Goal: Find specific page/section: Find specific page/section

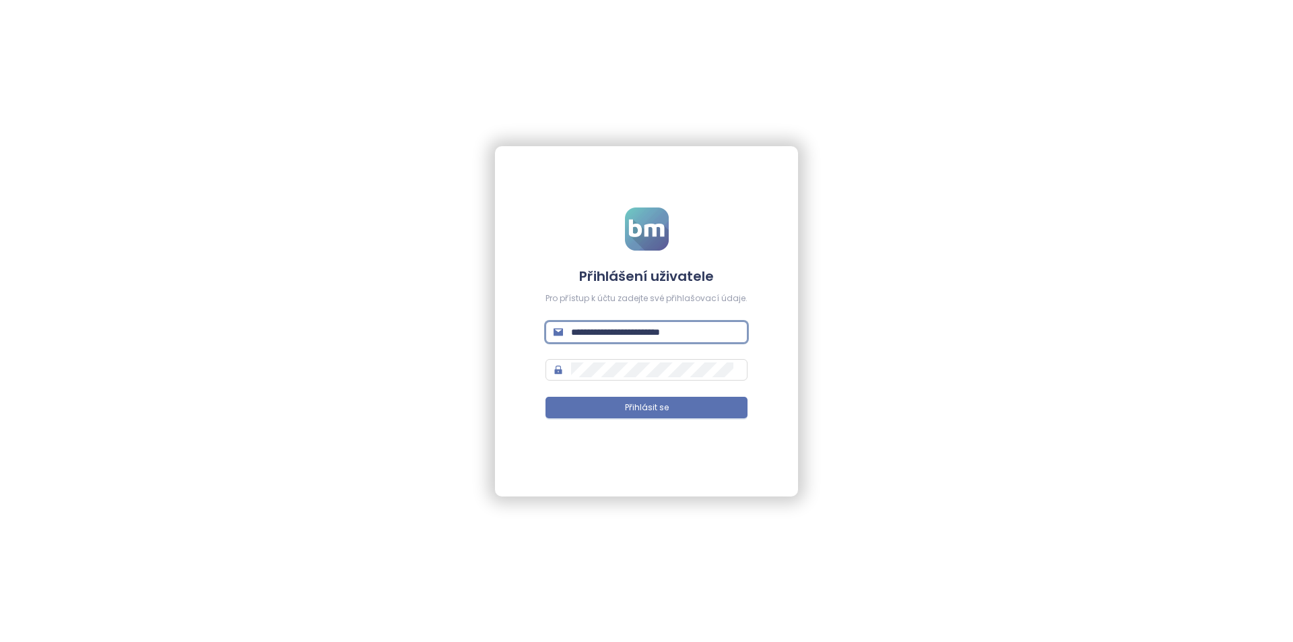
click at [635, 334] on input "**********" at bounding box center [655, 331] width 168 height 15
type input "**********"
click at [545, 397] on button "Přihlásit se" at bounding box center [646, 408] width 202 height 22
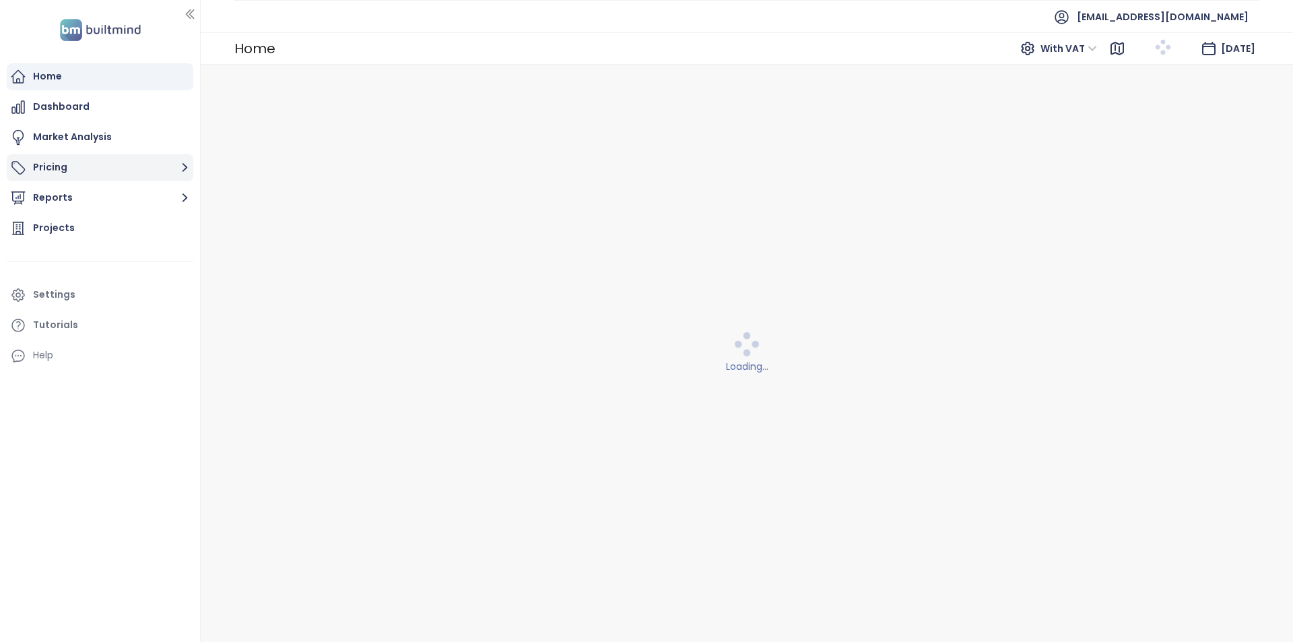
click at [127, 161] on button "Pricing" at bounding box center [100, 167] width 186 height 27
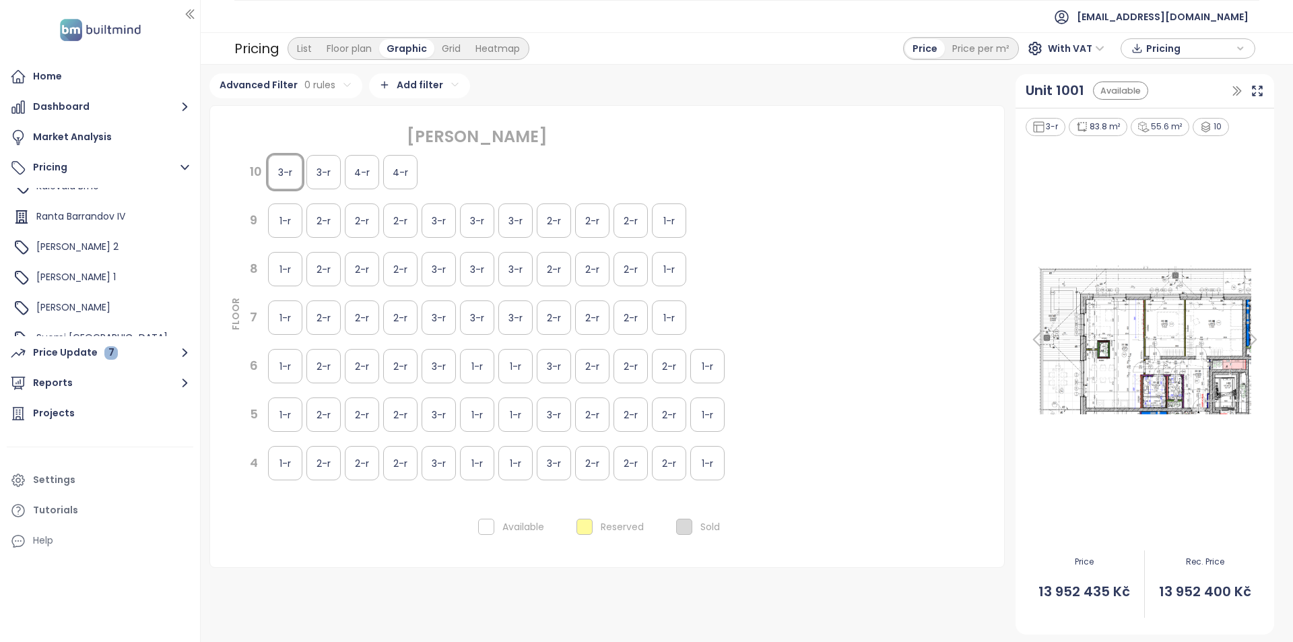
scroll to position [77, 0]
click at [102, 251] on div "Kalevala Brno" at bounding box center [100, 245] width 180 height 27
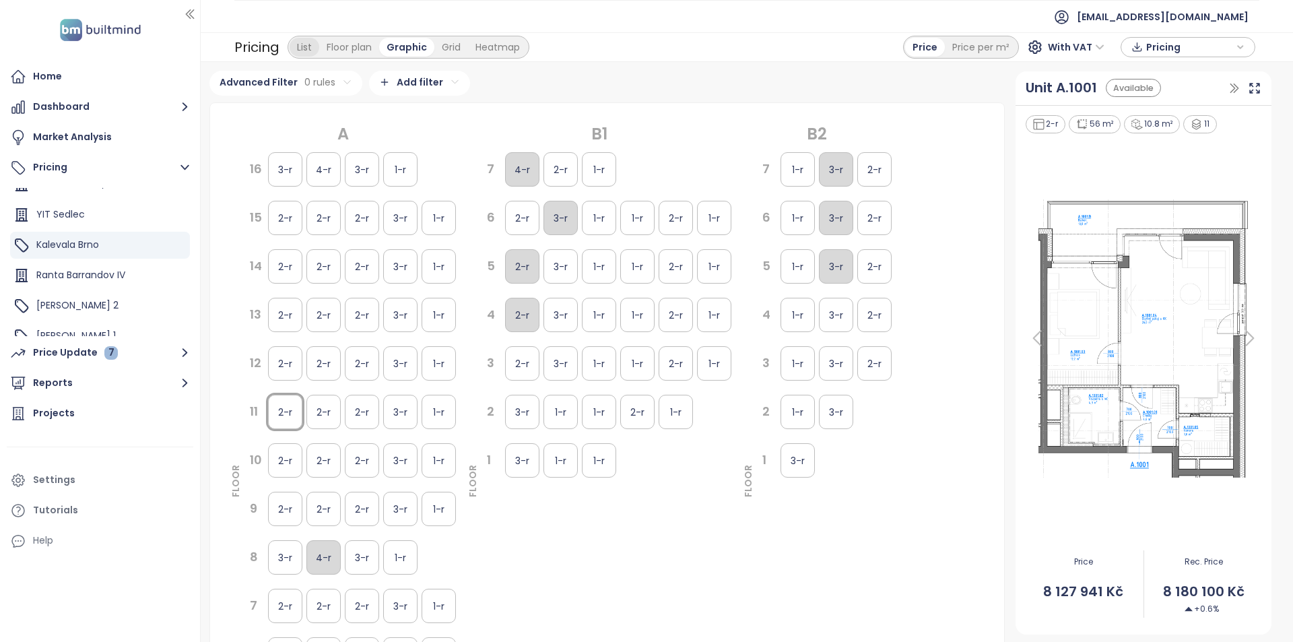
click at [301, 52] on div "List" at bounding box center [304, 47] width 30 height 19
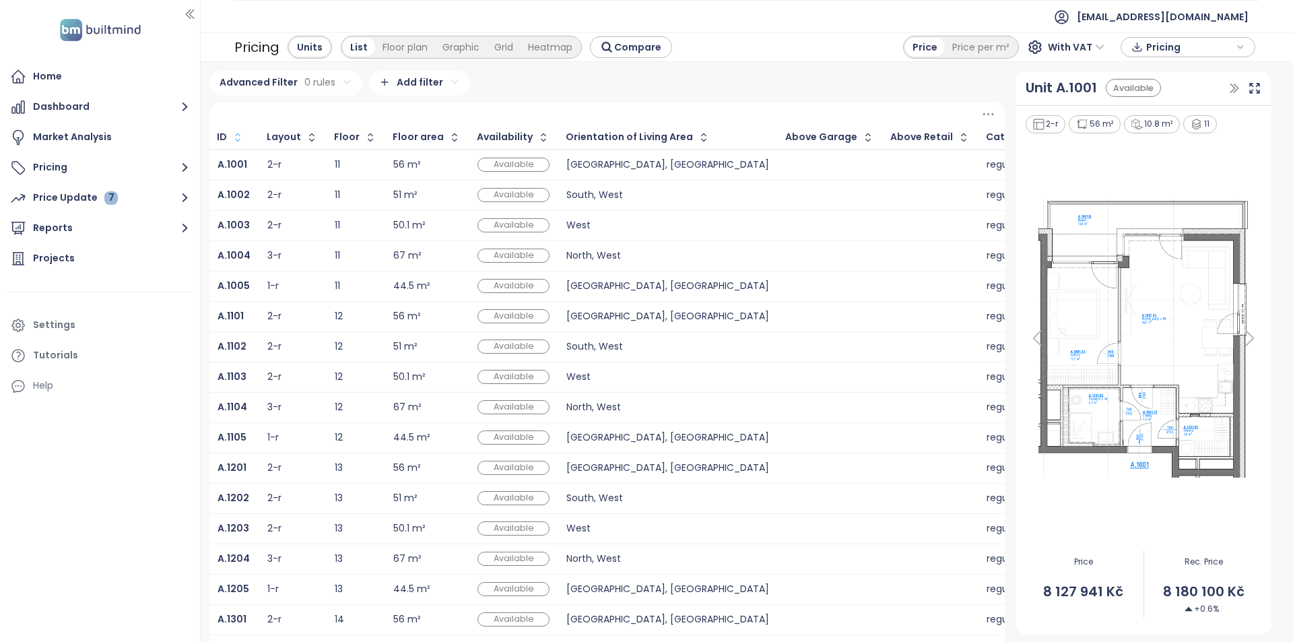
click at [238, 137] on icon "button" at bounding box center [237, 137] width 13 height 13
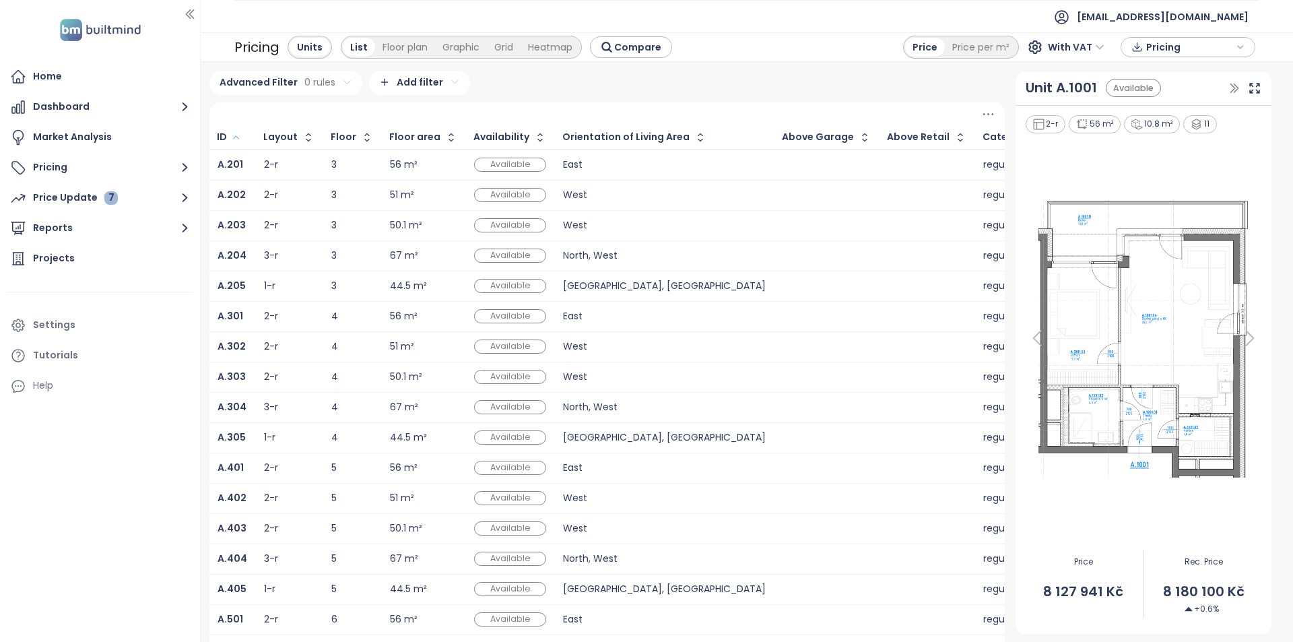
click at [238, 137] on icon "button" at bounding box center [236, 137] width 10 height 16
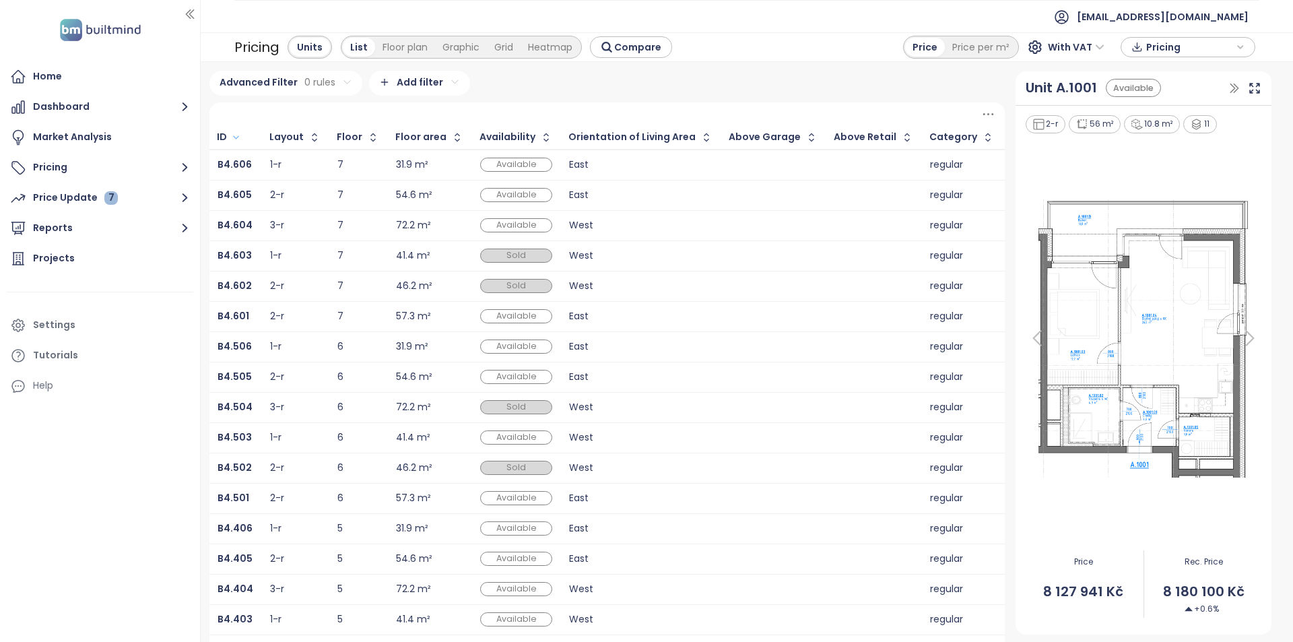
click at [238, 137] on icon "button" at bounding box center [236, 137] width 10 height 16
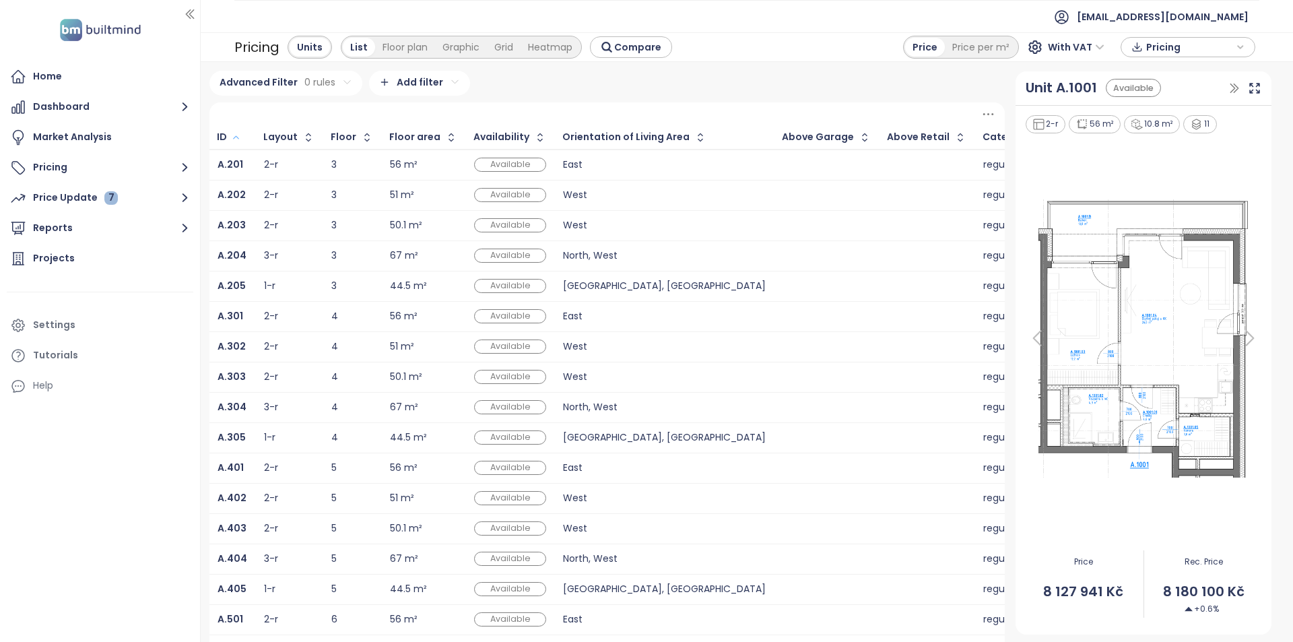
click at [238, 137] on icon "button" at bounding box center [236, 137] width 10 height 16
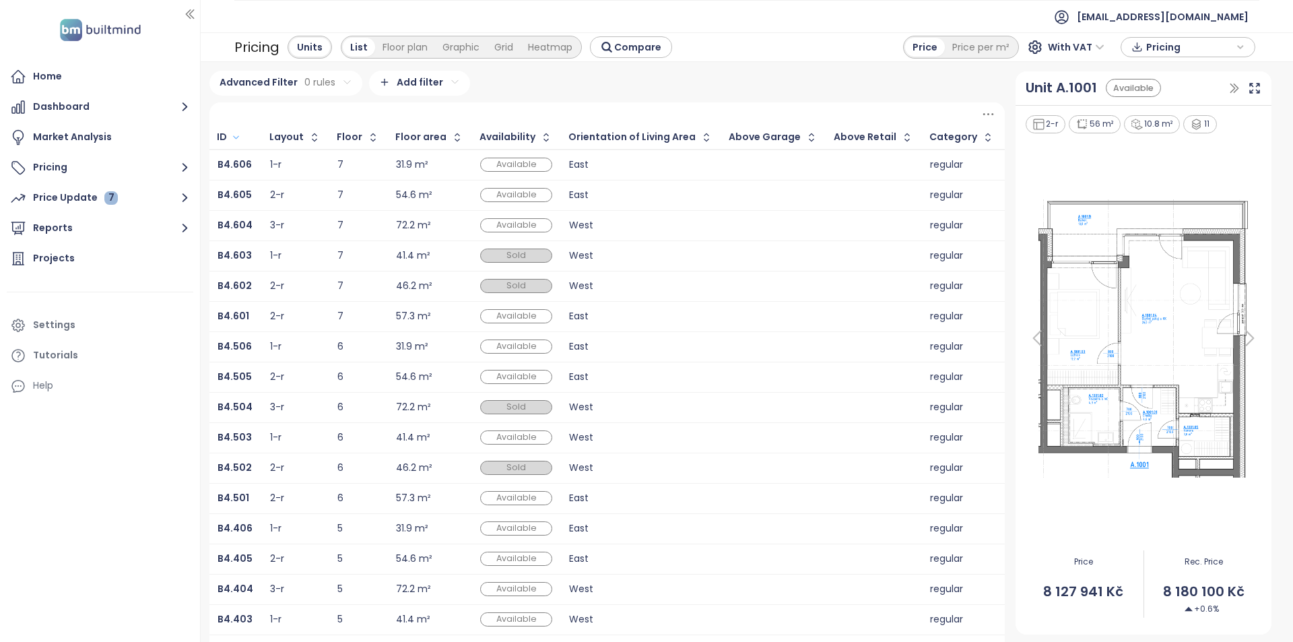
click at [238, 137] on icon "button" at bounding box center [236, 137] width 10 height 16
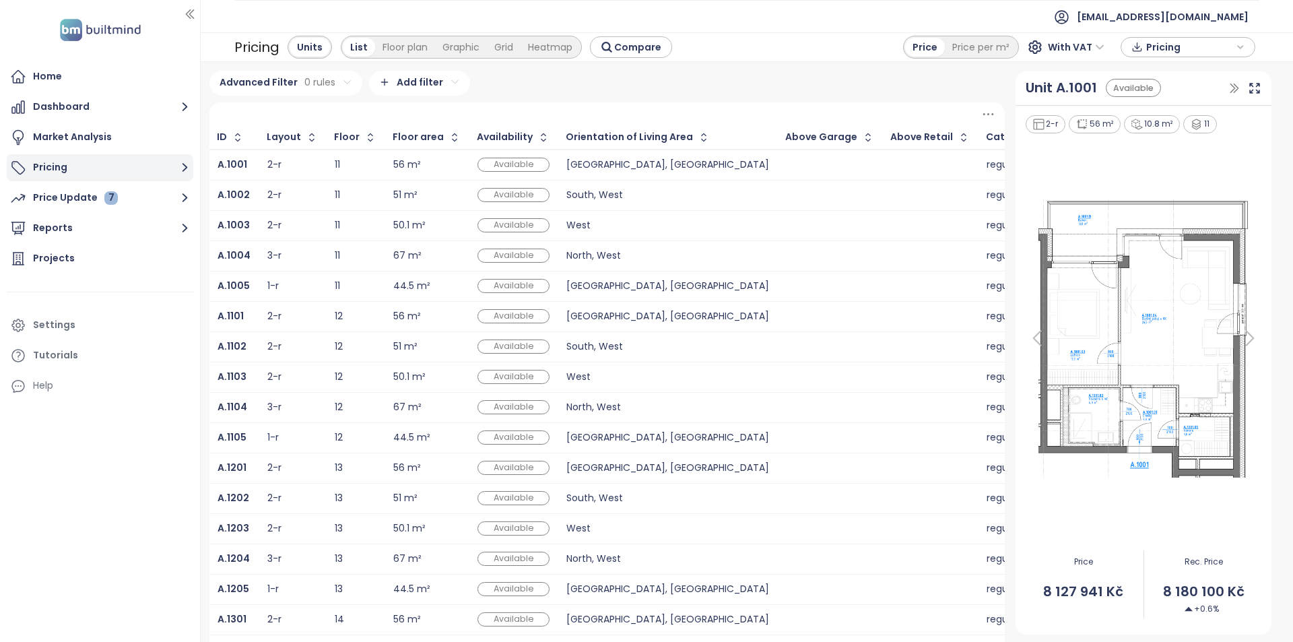
click at [82, 171] on button "Pricing" at bounding box center [100, 167] width 186 height 27
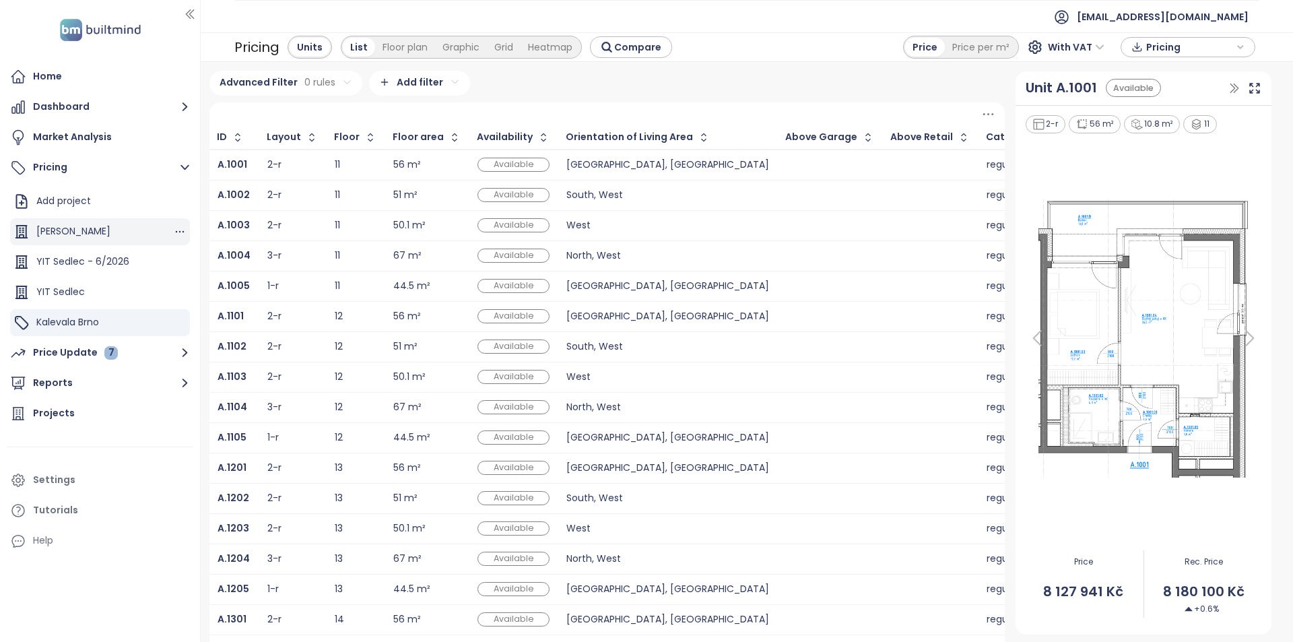
click at [92, 237] on span "Katilla Kamýk" at bounding box center [73, 230] width 74 height 13
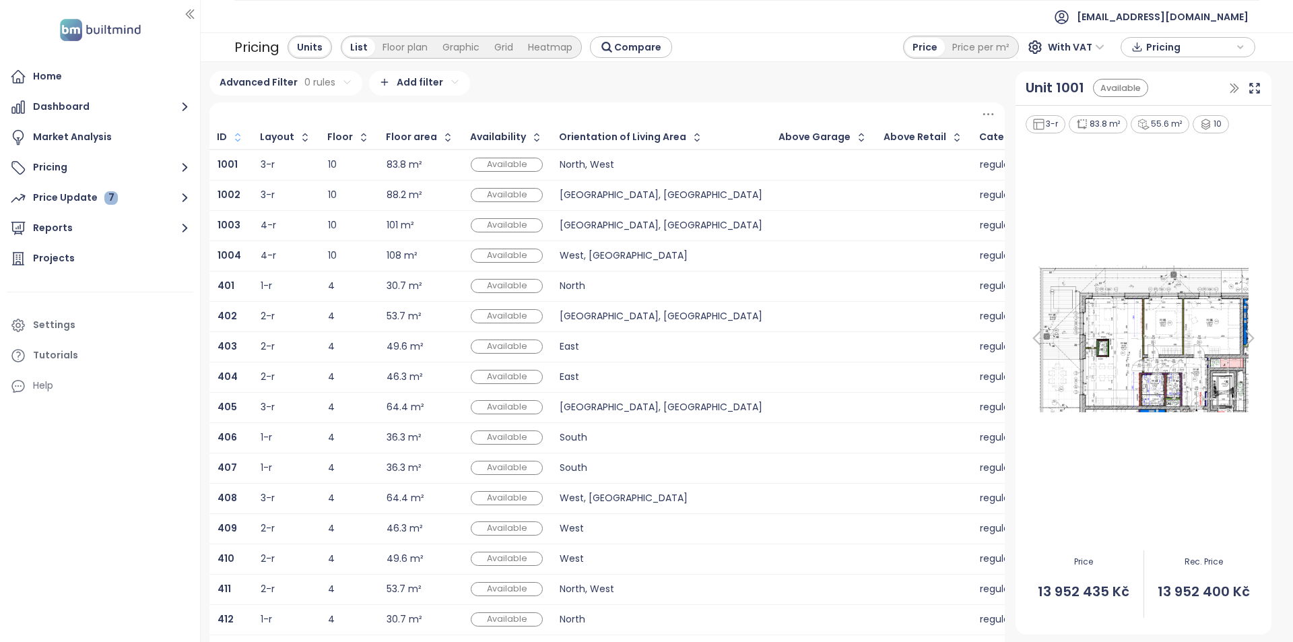
click at [242, 143] on icon "button" at bounding box center [237, 137] width 13 height 13
